Goal: Browse casually

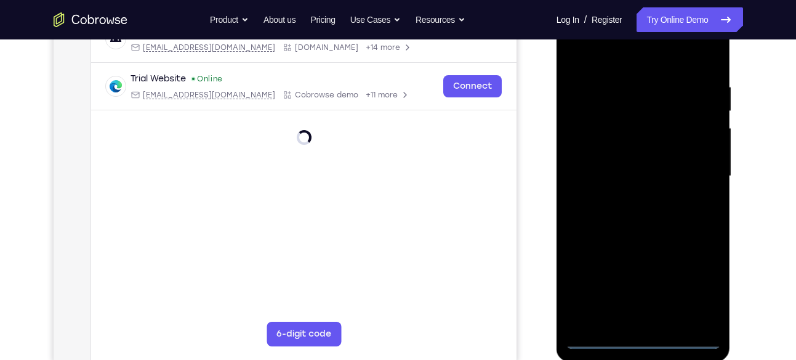
scroll to position [210, 0]
click at [644, 334] on div at bounding box center [643, 175] width 155 height 345
click at [640, 341] on div at bounding box center [643, 175] width 155 height 345
click at [687, 290] on div at bounding box center [643, 175] width 155 height 345
click at [643, 63] on div at bounding box center [643, 175] width 155 height 345
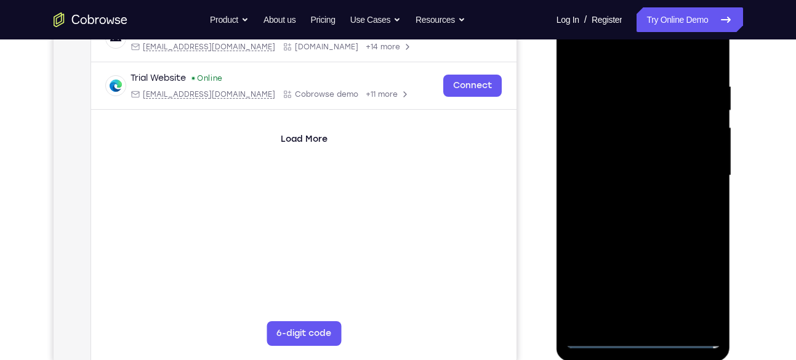
click at [692, 166] on div at bounding box center [643, 175] width 155 height 345
click at [631, 198] on div at bounding box center [643, 175] width 155 height 345
click at [626, 159] on div at bounding box center [643, 175] width 155 height 345
click at [636, 152] on div at bounding box center [643, 175] width 155 height 345
click at [630, 179] on div at bounding box center [643, 175] width 155 height 345
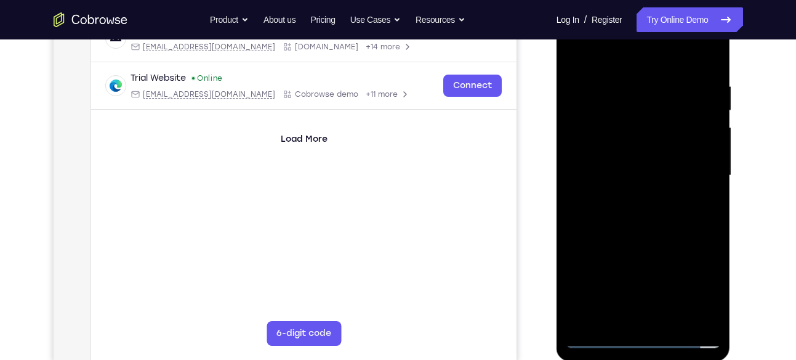
click at [630, 220] on div at bounding box center [643, 175] width 155 height 345
click at [623, 211] on div at bounding box center [643, 175] width 155 height 345
click at [692, 205] on div at bounding box center [643, 175] width 155 height 345
click at [704, 192] on div at bounding box center [643, 175] width 155 height 345
click at [596, 154] on div at bounding box center [643, 175] width 155 height 345
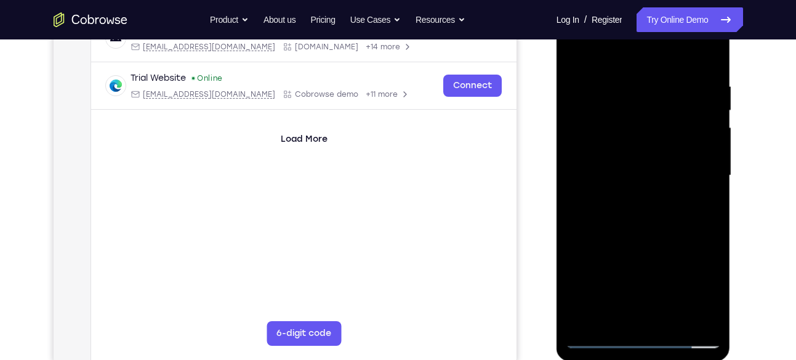
click at [605, 176] on div at bounding box center [643, 175] width 155 height 345
click at [595, 219] on div at bounding box center [643, 175] width 155 height 345
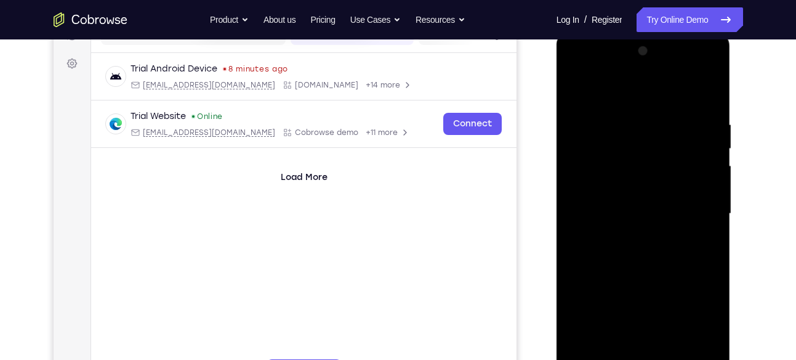
scroll to position [171, 0]
click at [711, 105] on div at bounding box center [643, 214] width 155 height 345
click at [713, 87] on div at bounding box center [643, 214] width 155 height 345
click at [660, 109] on div at bounding box center [643, 214] width 155 height 345
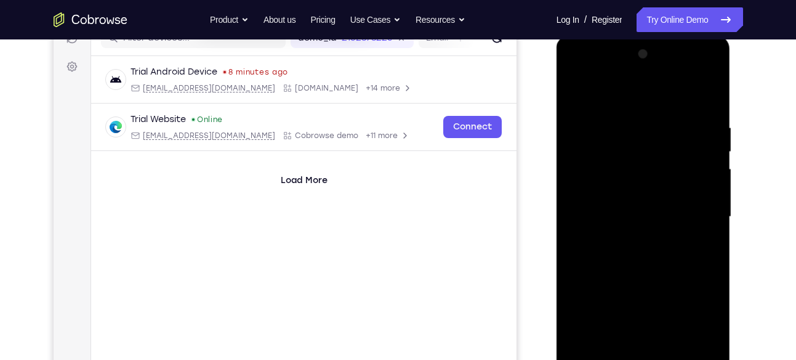
click at [577, 94] on div at bounding box center [643, 216] width 155 height 345
click at [573, 94] on div at bounding box center [643, 216] width 155 height 345
click at [629, 128] on div at bounding box center [643, 216] width 155 height 345
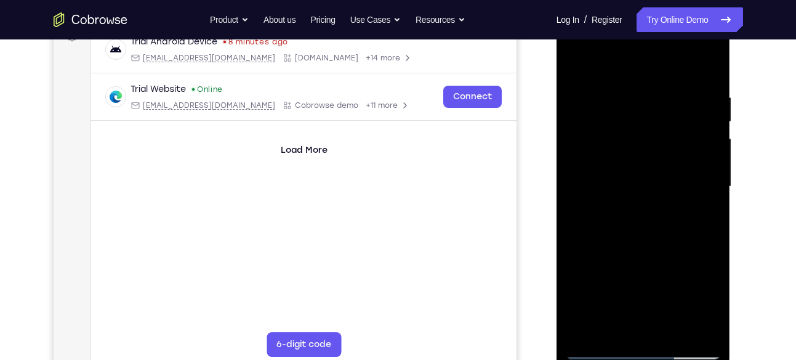
scroll to position [200, 0]
click at [707, 182] on div at bounding box center [643, 186] width 155 height 345
click at [707, 66] on div at bounding box center [643, 186] width 155 height 345
click at [675, 328] on div at bounding box center [643, 186] width 155 height 345
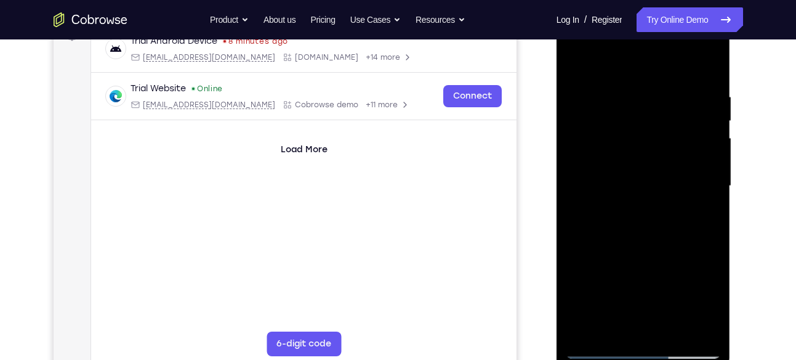
click at [672, 251] on div at bounding box center [643, 186] width 155 height 345
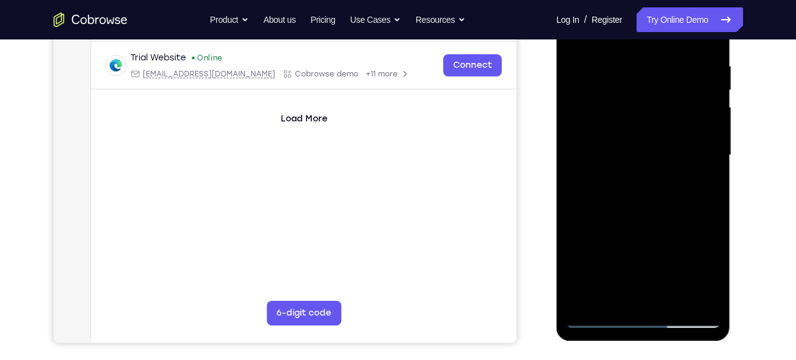
scroll to position [289, 0]
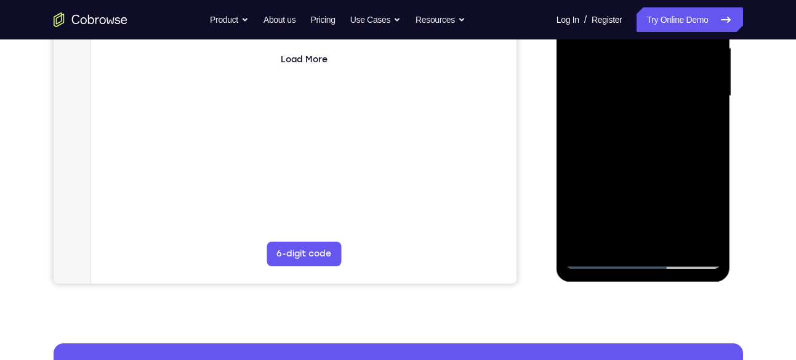
click at [609, 253] on div at bounding box center [643, 96] width 155 height 345
click at [604, 257] on div at bounding box center [643, 96] width 155 height 345
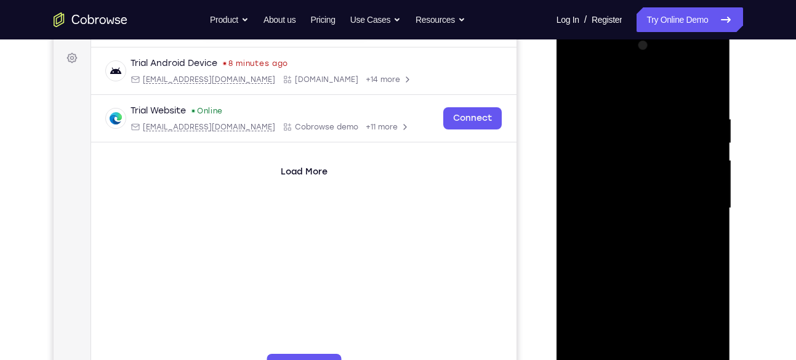
scroll to position [176, 0]
drag, startPoint x: 707, startPoint y: 112, endPoint x: 606, endPoint y: 111, distance: 101.0
click at [606, 111] on div at bounding box center [643, 210] width 155 height 345
click at [614, 110] on div at bounding box center [643, 210] width 155 height 345
click at [719, 189] on div at bounding box center [643, 210] width 155 height 345
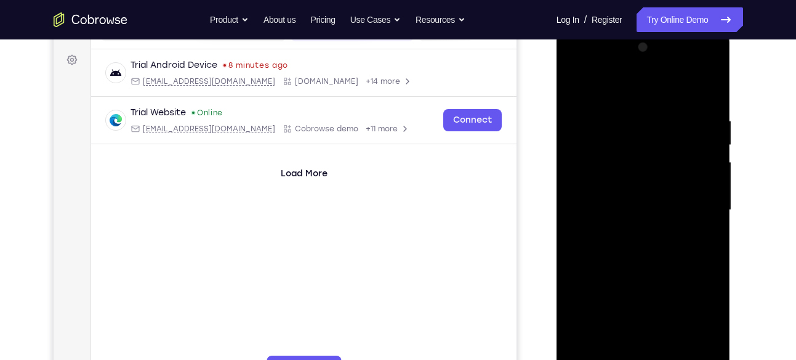
click at [711, 187] on div at bounding box center [643, 210] width 155 height 345
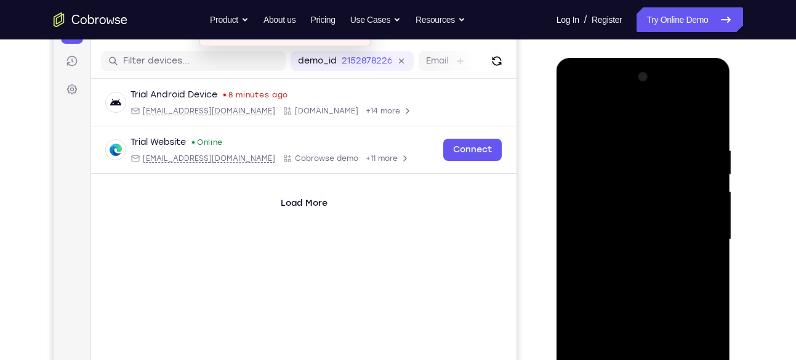
scroll to position [145, 0]
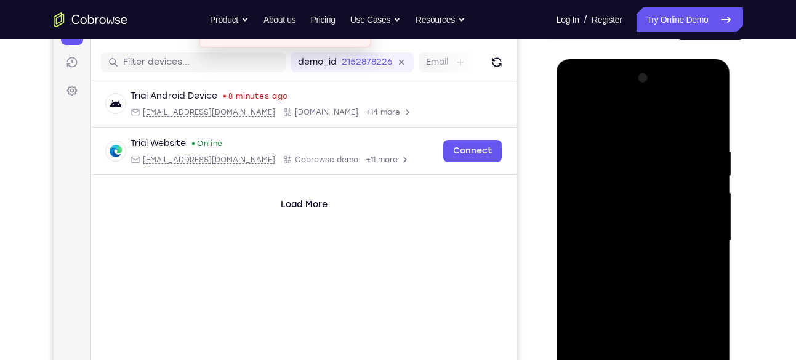
click at [706, 124] on div at bounding box center [643, 240] width 155 height 345
